Goal: Information Seeking & Learning: Check status

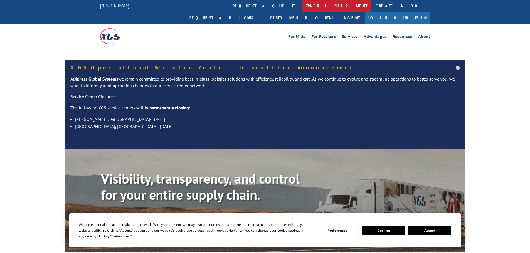
click at [301, 5] on link "track a shipment" at bounding box center [336, 6] width 70 height 12
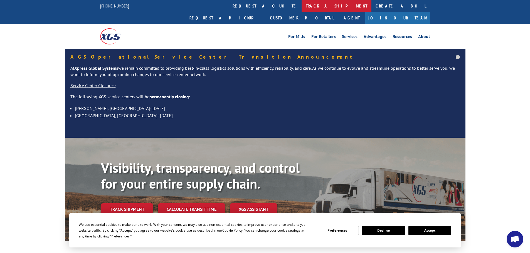
click at [301, 3] on link "track a shipment" at bounding box center [336, 6] width 70 height 12
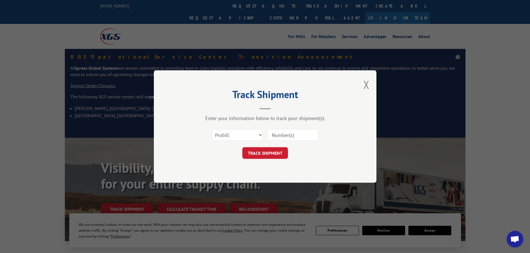
paste input "17227878"
type input "17227878"
click at [274, 156] on button "TRACK SHIPMENT" at bounding box center [265, 153] width 46 height 12
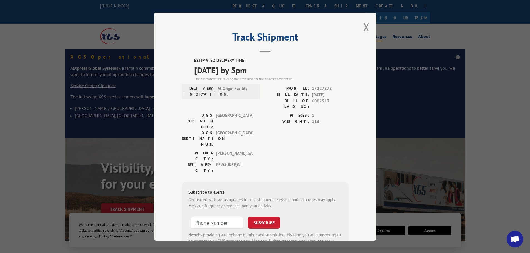
click at [364, 27] on button "Close modal" at bounding box center [366, 27] width 6 height 15
